Goal: Task Accomplishment & Management: Manage account settings

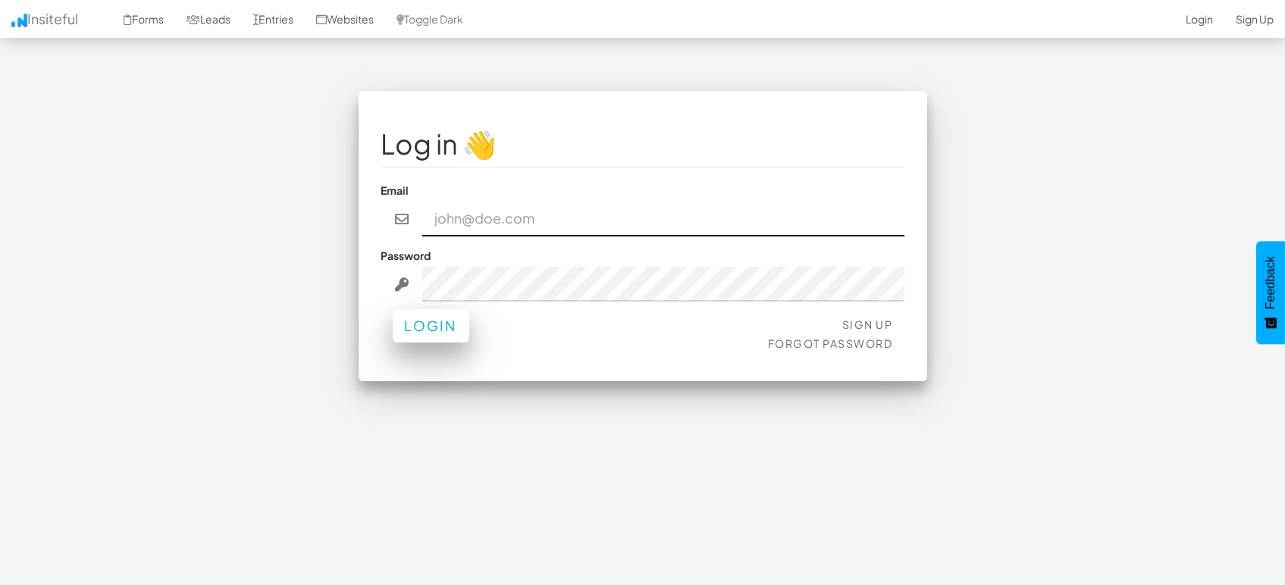
type input "marketing@mapsted.com"
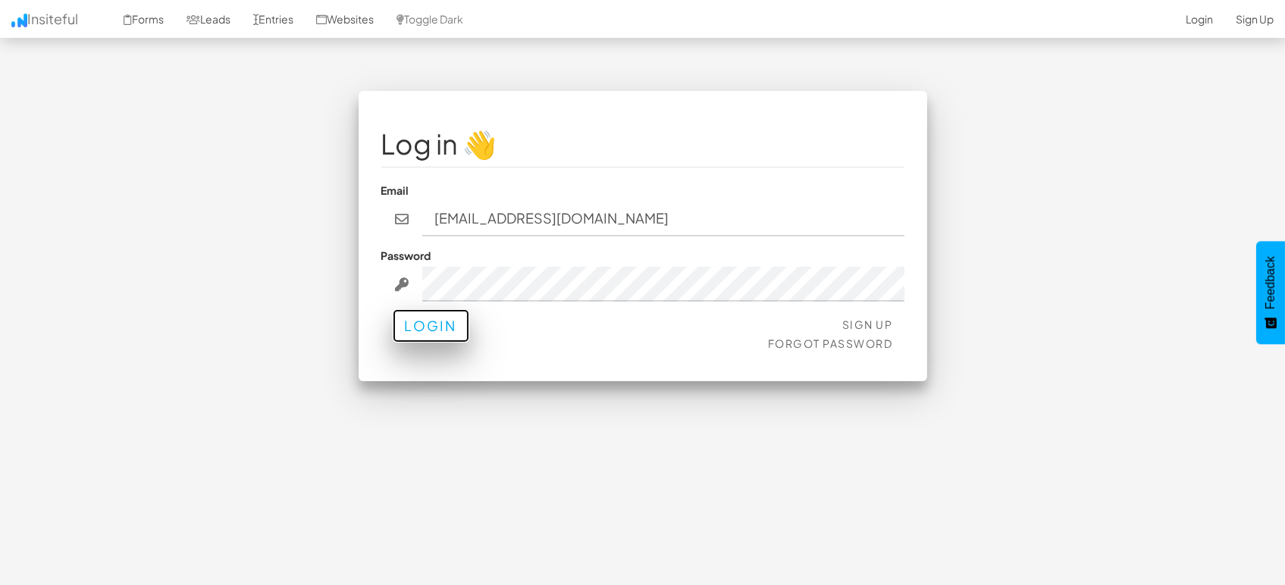
click at [453, 328] on button "Login" at bounding box center [431, 325] width 77 height 33
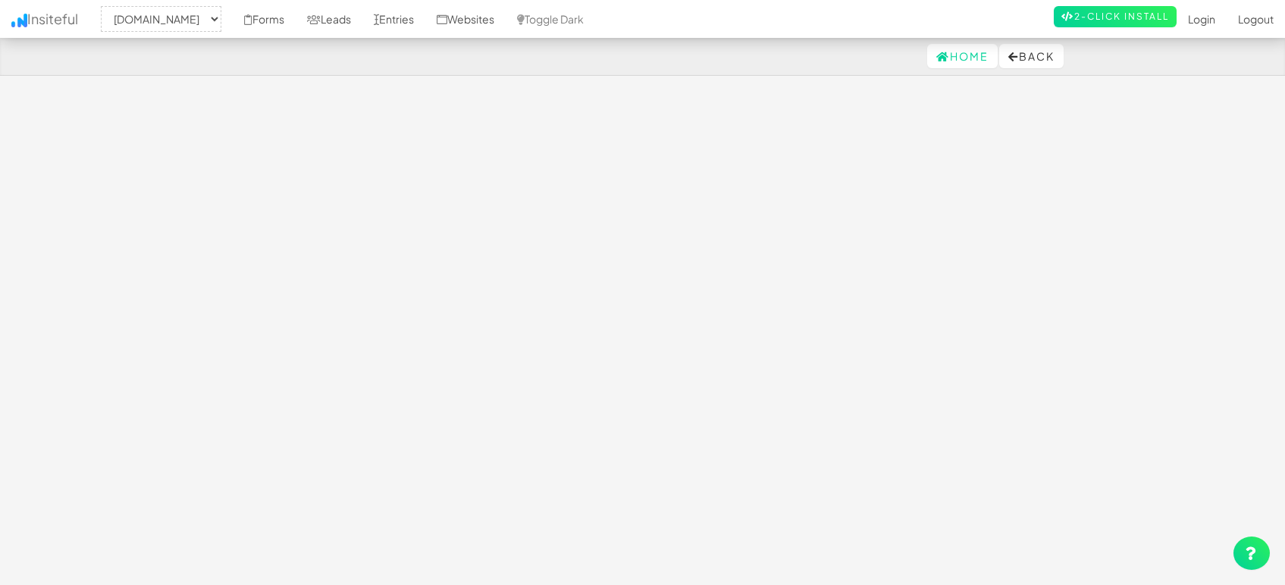
select select "1505"
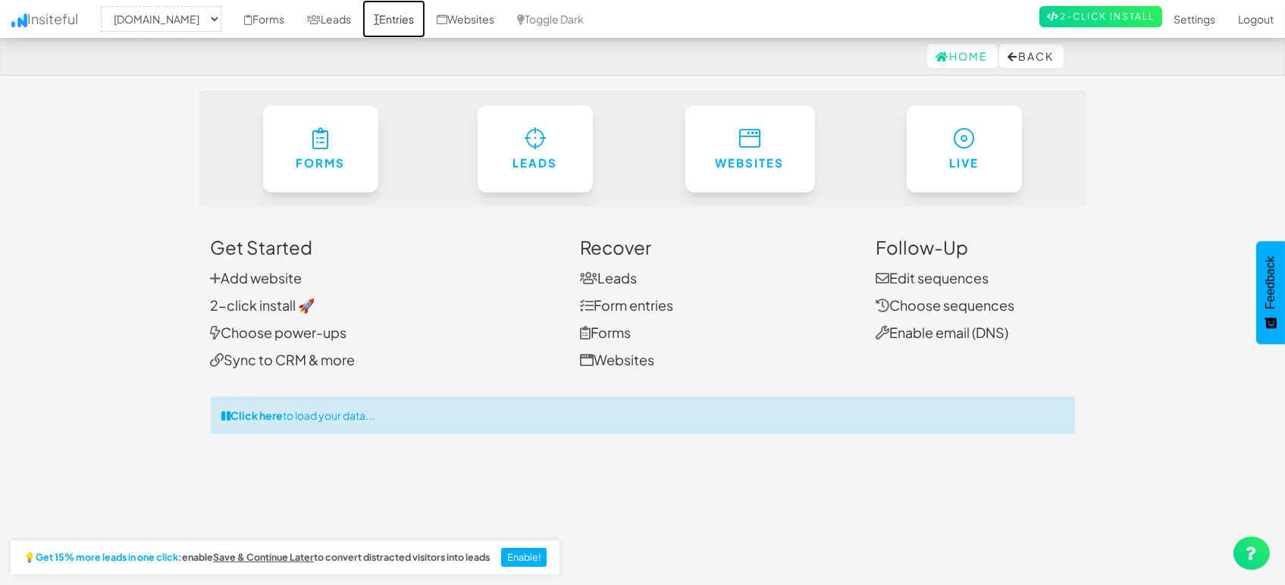
click at [385, 11] on link "Entries" at bounding box center [393, 19] width 63 height 38
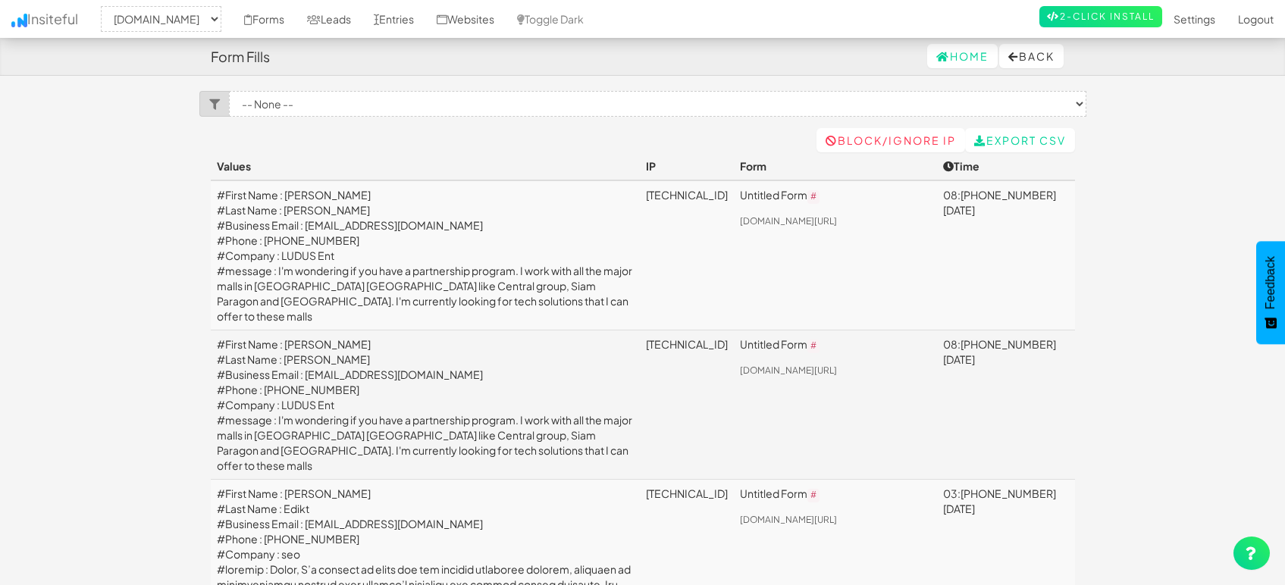
select select "1505"
click at [337, 20] on link "Leads" at bounding box center [329, 19] width 67 height 38
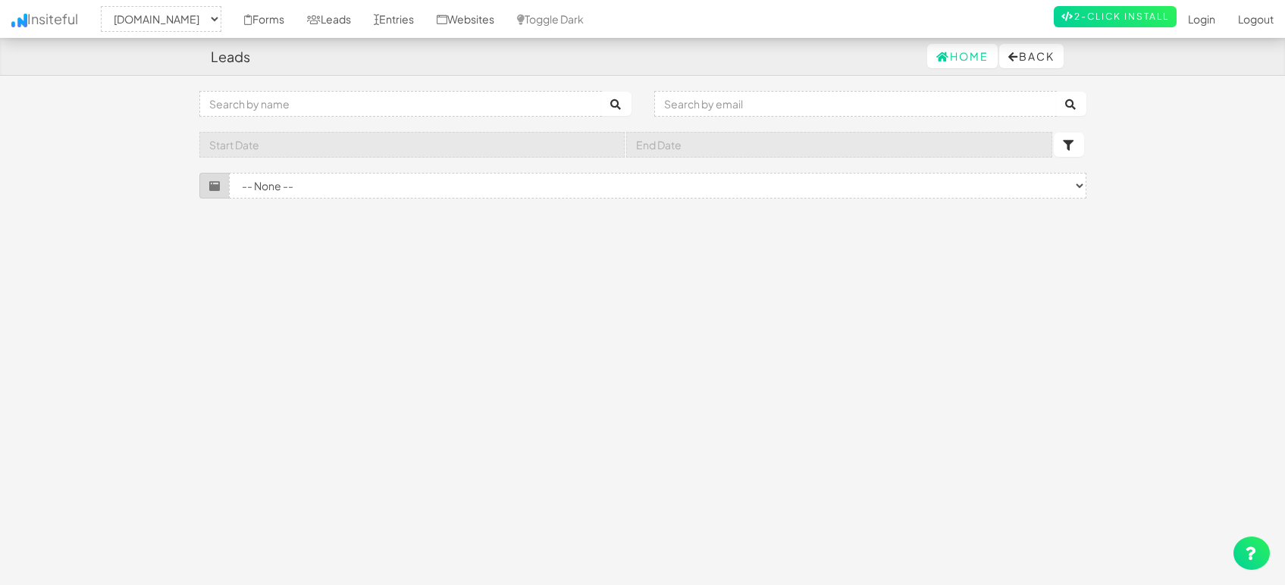
select select "1505"
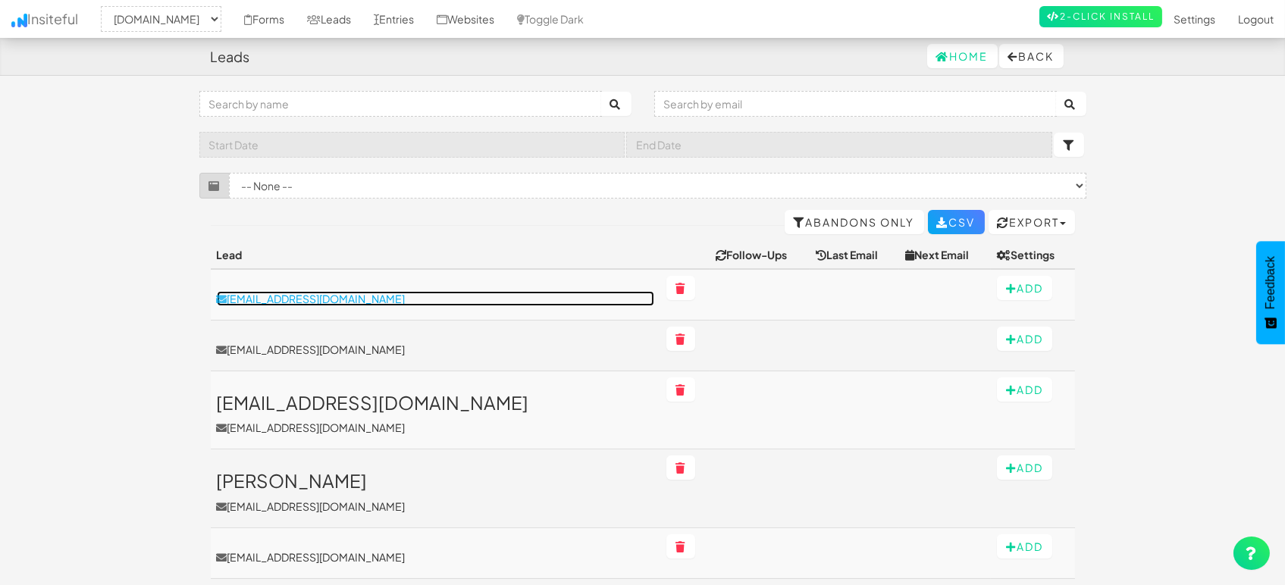
click at [315, 298] on p "[EMAIL_ADDRESS][DOMAIN_NAME]" at bounding box center [436, 298] width 438 height 15
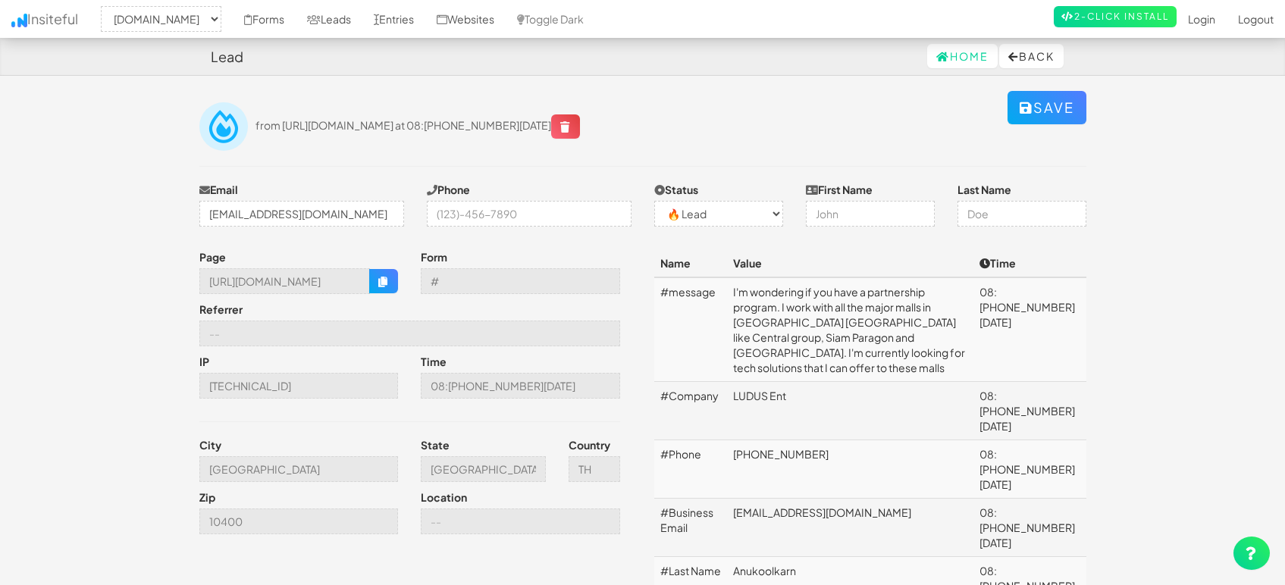
select select "1505"
select select "0"
